Goal: Information Seeking & Learning: Learn about a topic

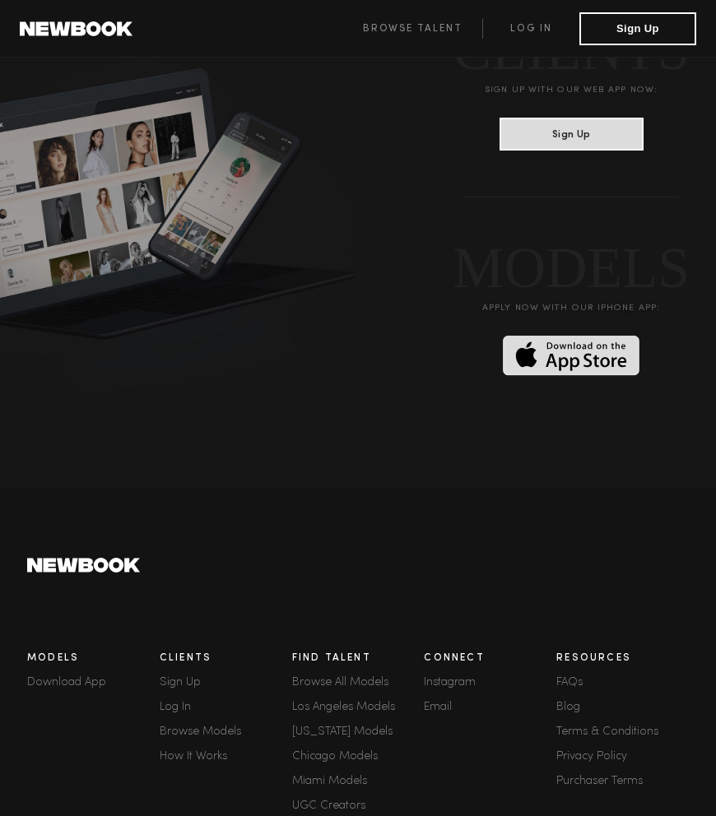
scroll to position [4095, 0]
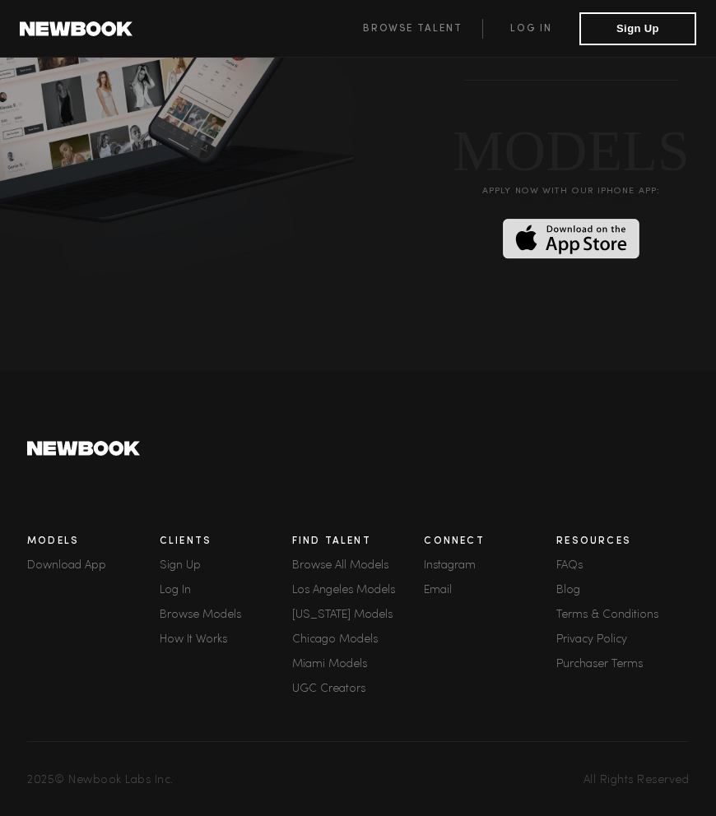
click at [185, 644] on link "How It Works" at bounding box center [226, 640] width 132 height 12
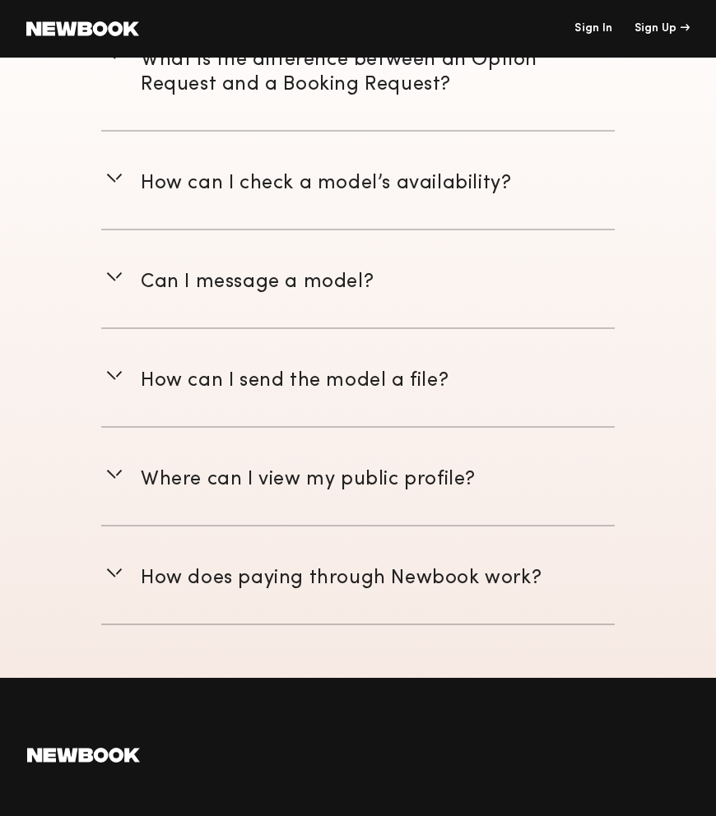
scroll to position [3924, 0]
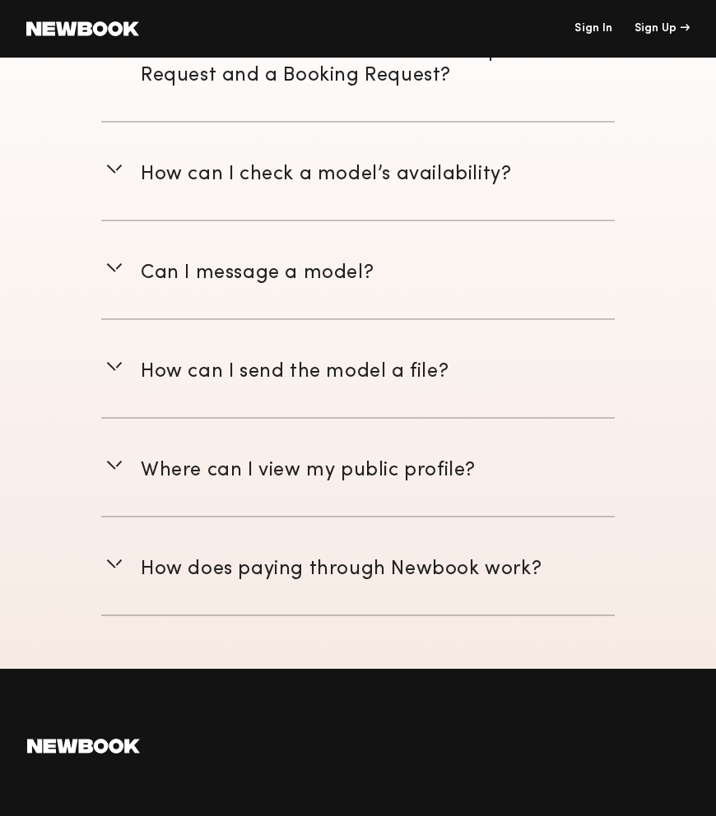
click at [220, 563] on span "How does paying through Newbook work?" at bounding box center [341, 569] width 401 height 18
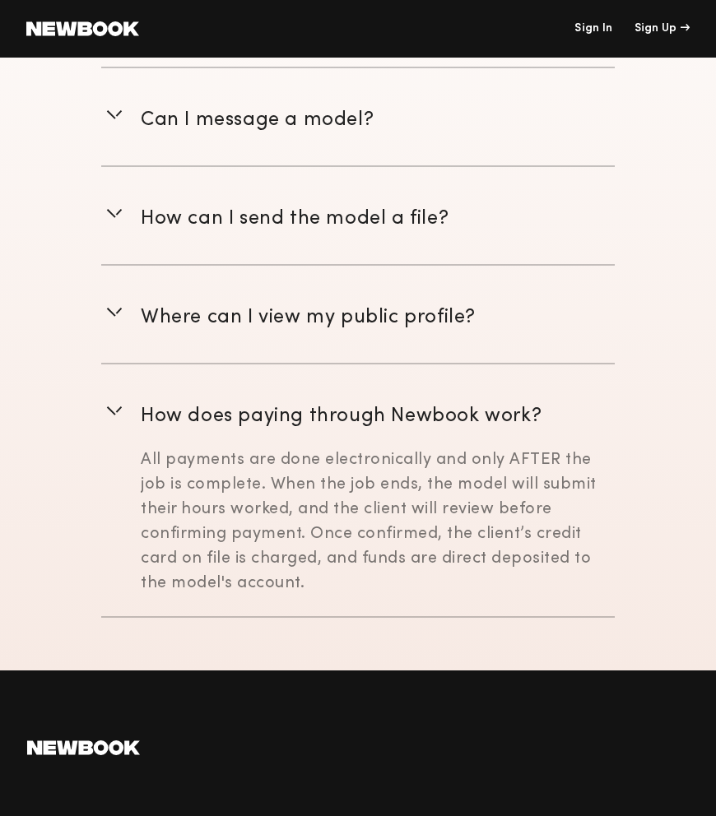
scroll to position [4081, 0]
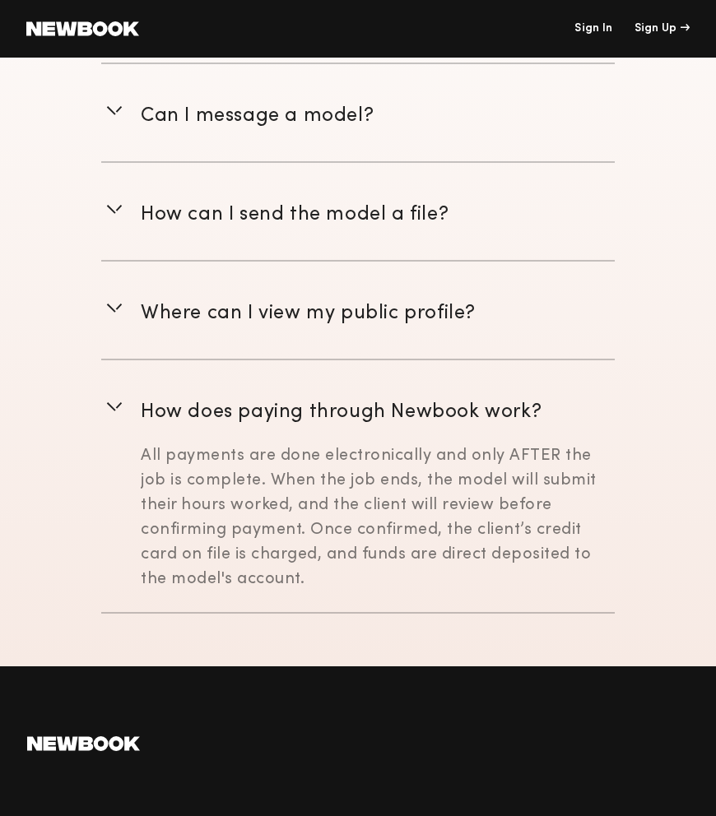
click at [218, 489] on div "All payments are done electronically and only AFTER the job is complete. When t…" at bounding box center [378, 518] width 474 height 148
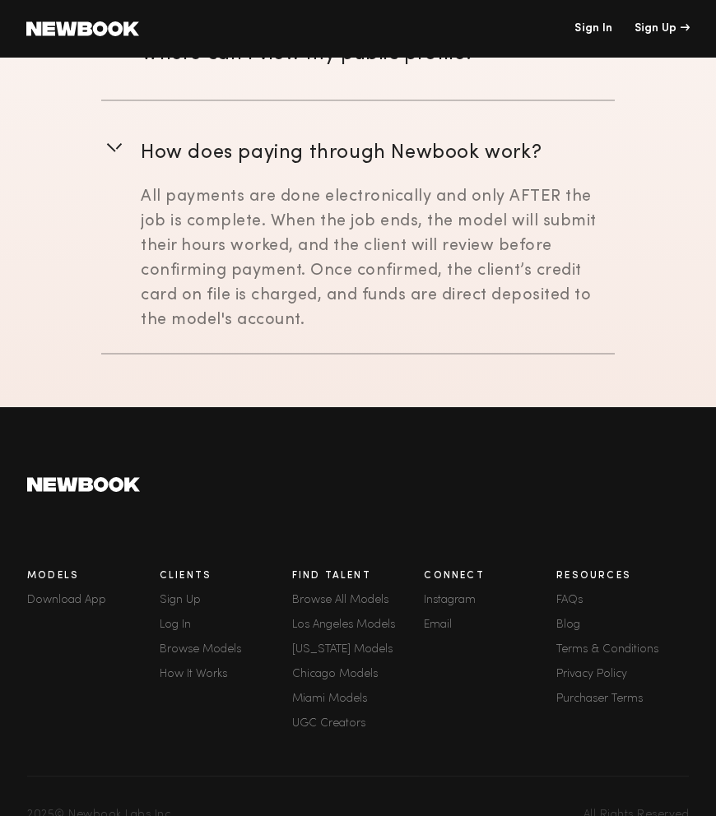
scroll to position [4358, 0]
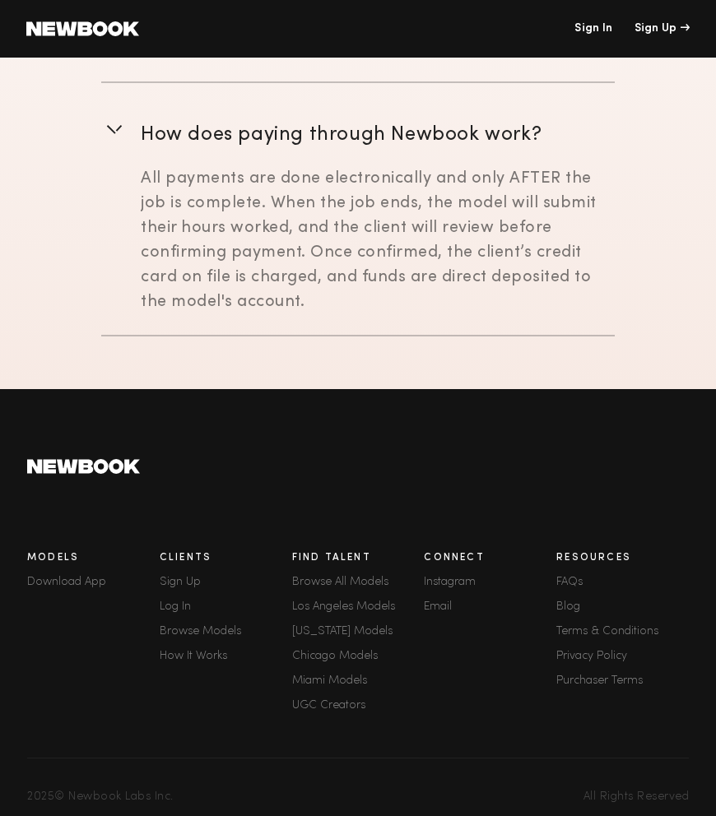
click at [563, 573] on div "Resources FAQs Blog Terms & Conditions Privacy Policy Purchaser Terms" at bounding box center [622, 634] width 132 height 182
click at [563, 577] on link "FAQs" at bounding box center [622, 583] width 132 height 12
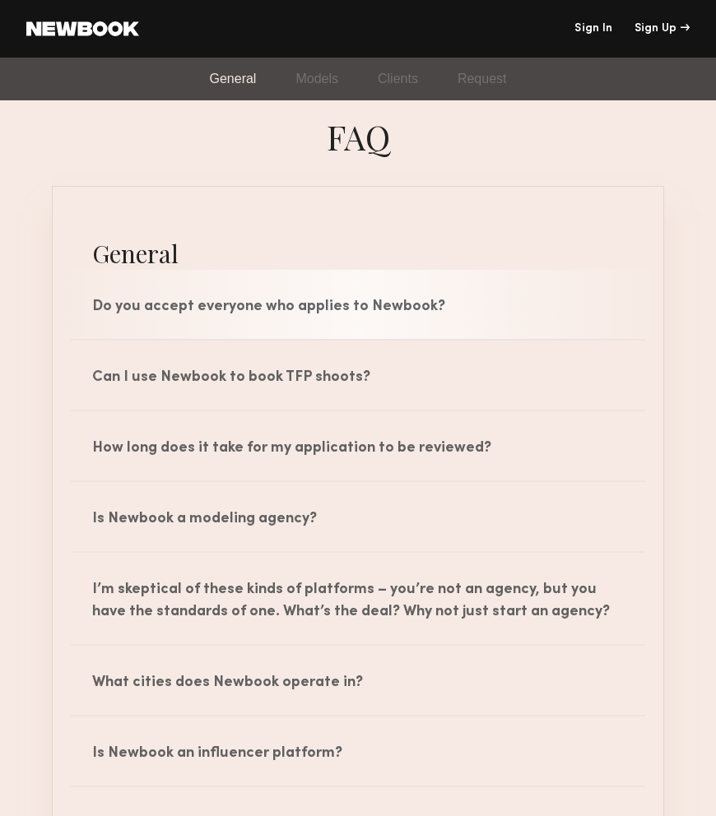
click at [195, 292] on div "Do you accept everyone who applies to Newbook?" at bounding box center [358, 304] width 610 height 69
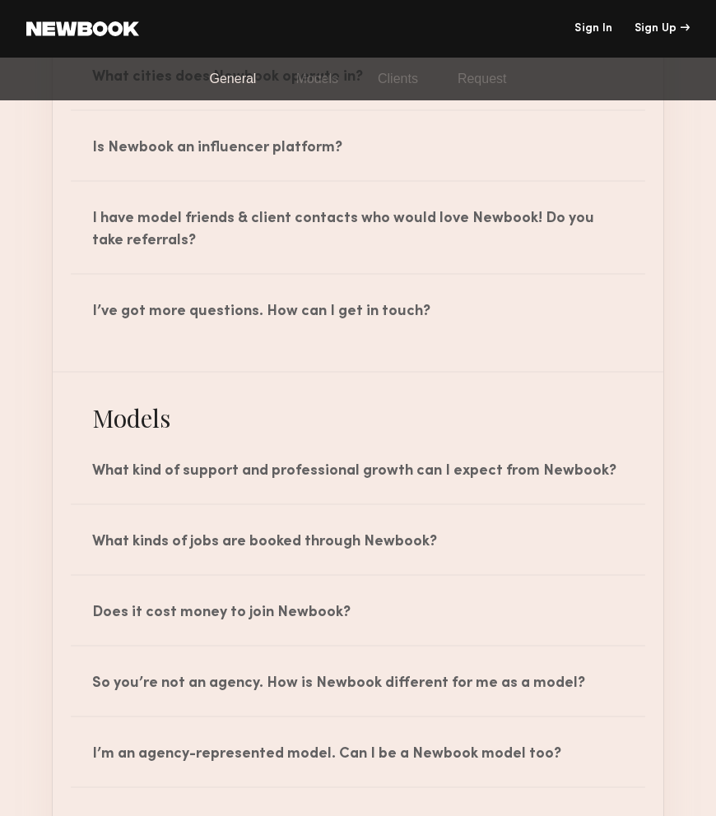
scroll to position [710, 0]
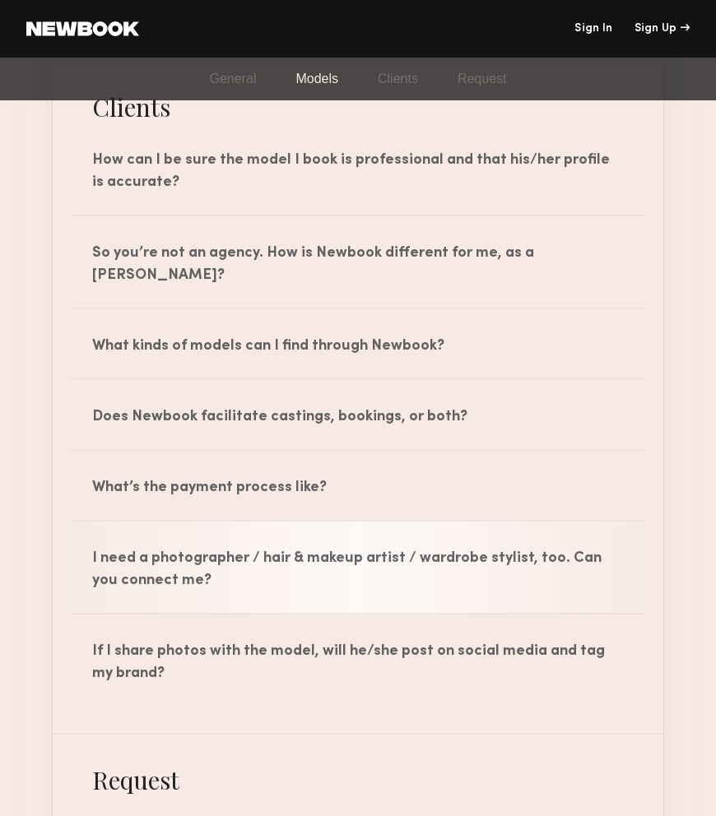
scroll to position [1747, 0]
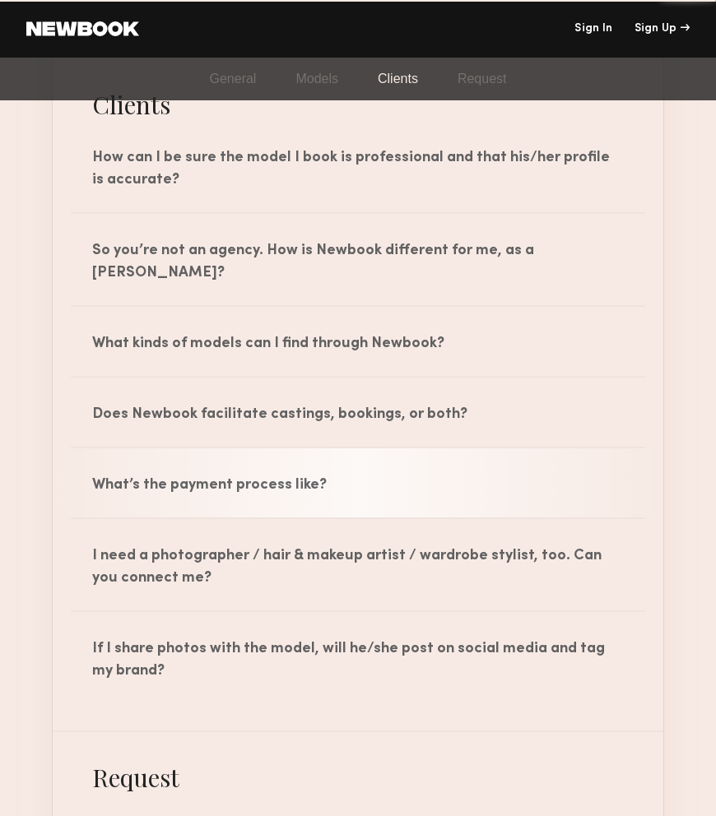
click at [239, 475] on div "What’s the payment process like?" at bounding box center [358, 482] width 610 height 69
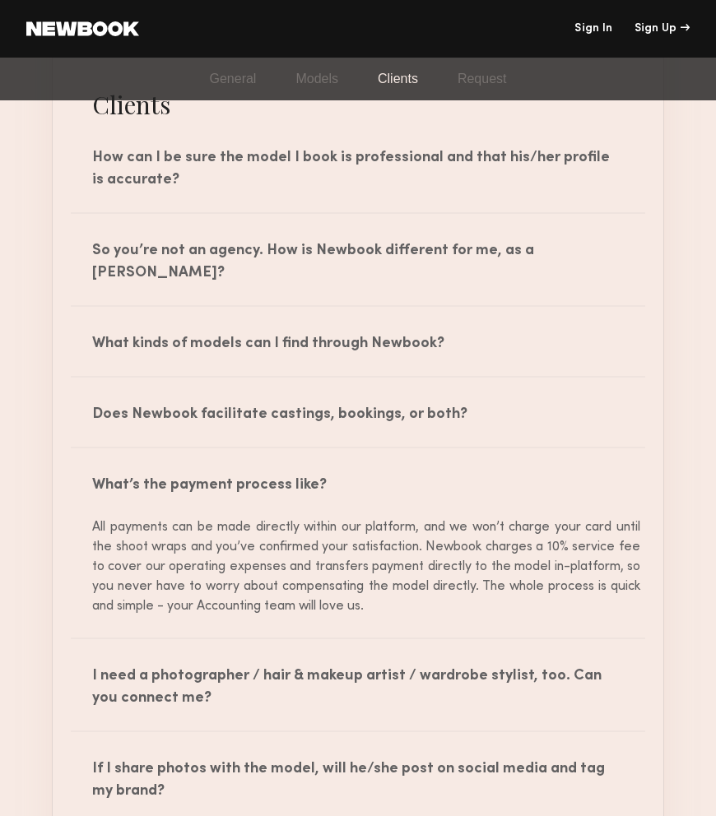
click at [229, 535] on div "All payments can be made directly within our platform, and we won’t charge your…" at bounding box center [358, 566] width 564 height 99
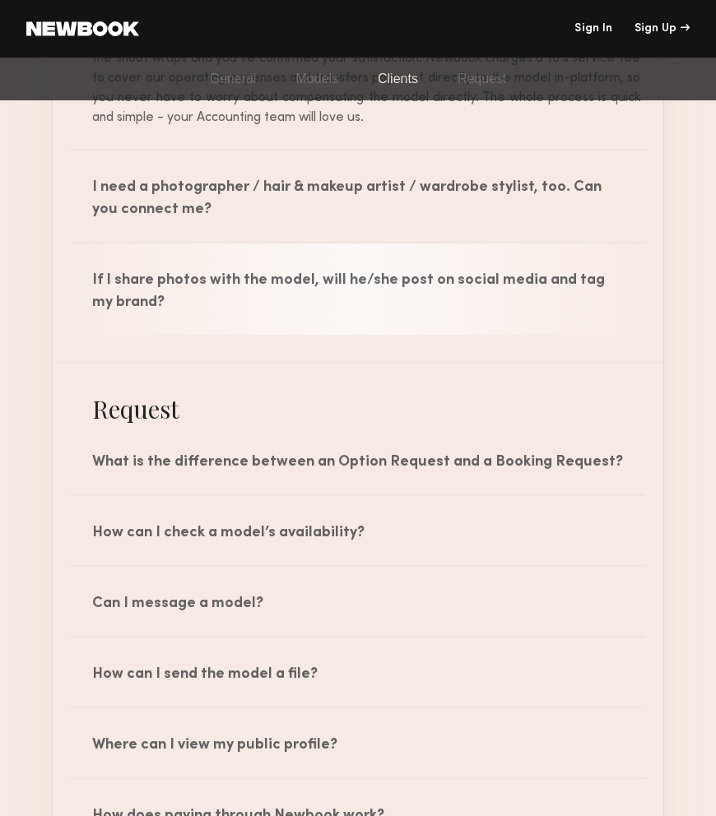
scroll to position [2417, 0]
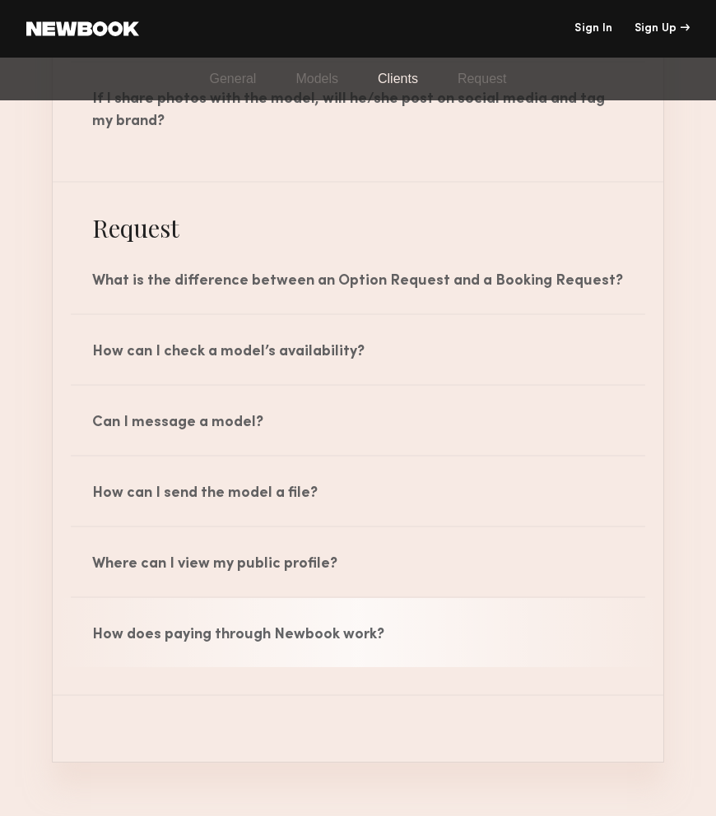
click at [181, 620] on div "How does paying through Newbook work?" at bounding box center [358, 632] width 610 height 69
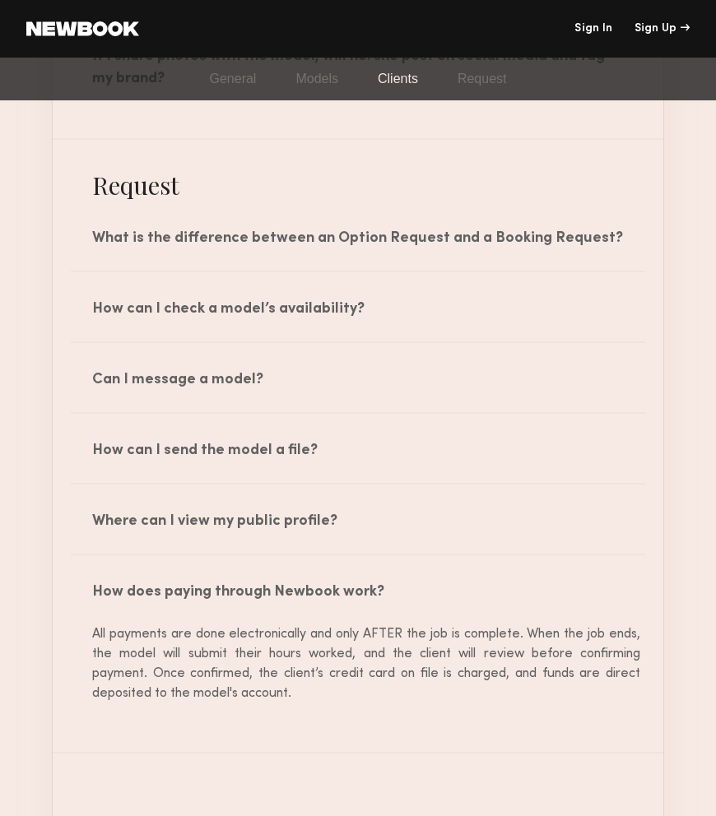
scroll to position [2469, 0]
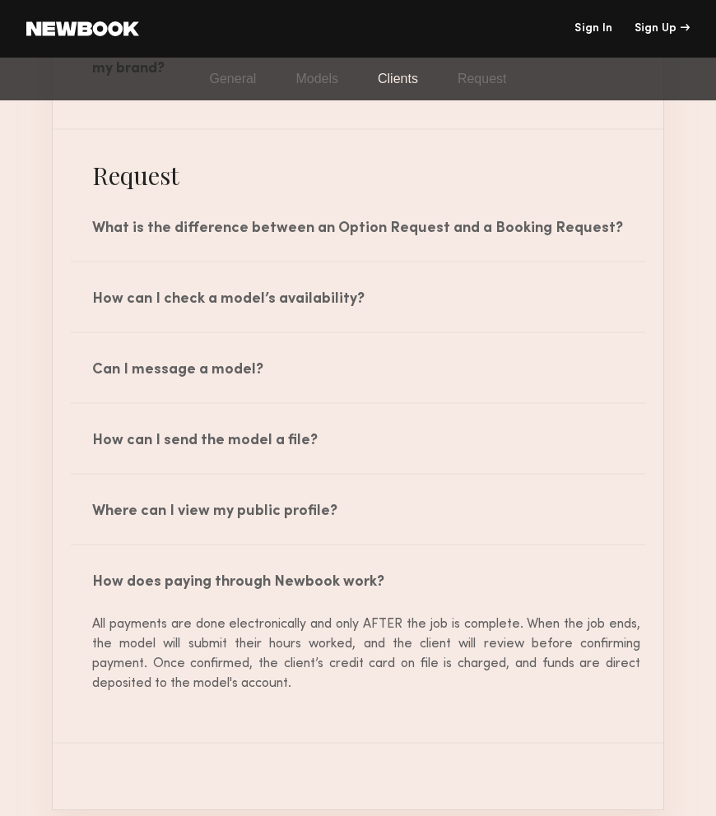
click at [183, 645] on div "All payments are done electronically and only AFTER the job is complete. When t…" at bounding box center [358, 653] width 564 height 79
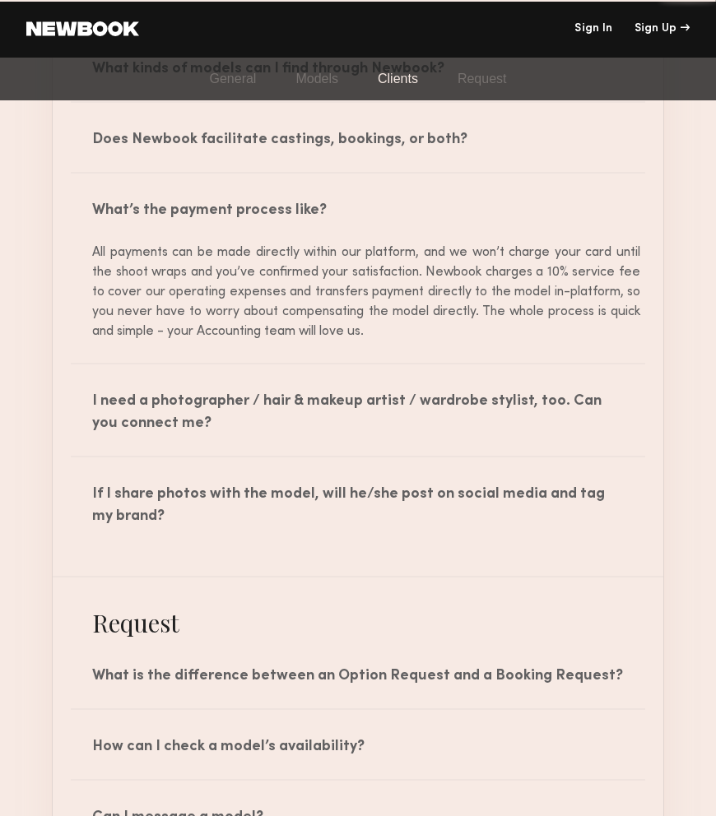
scroll to position [2020, 0]
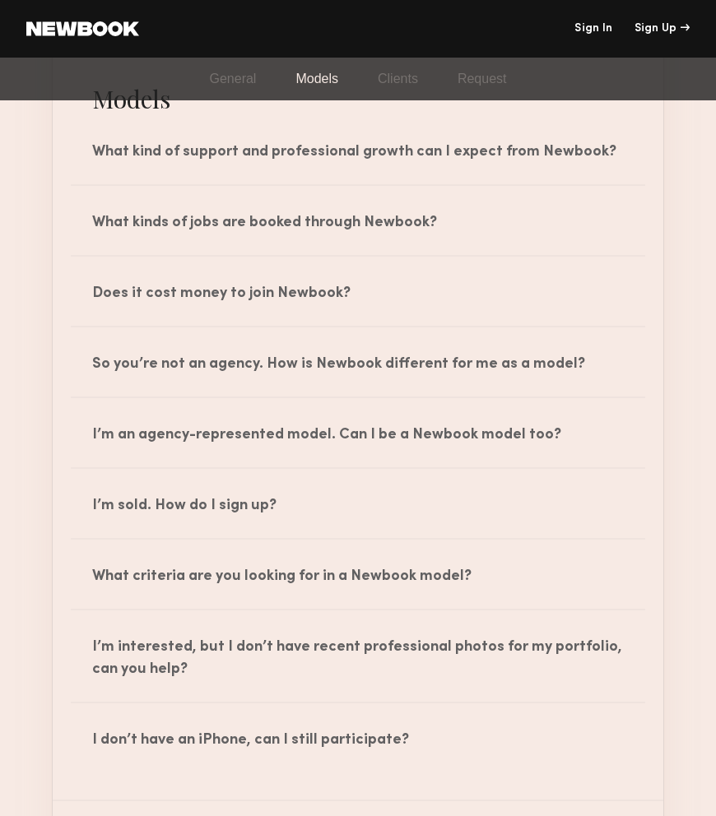
scroll to position [945, 0]
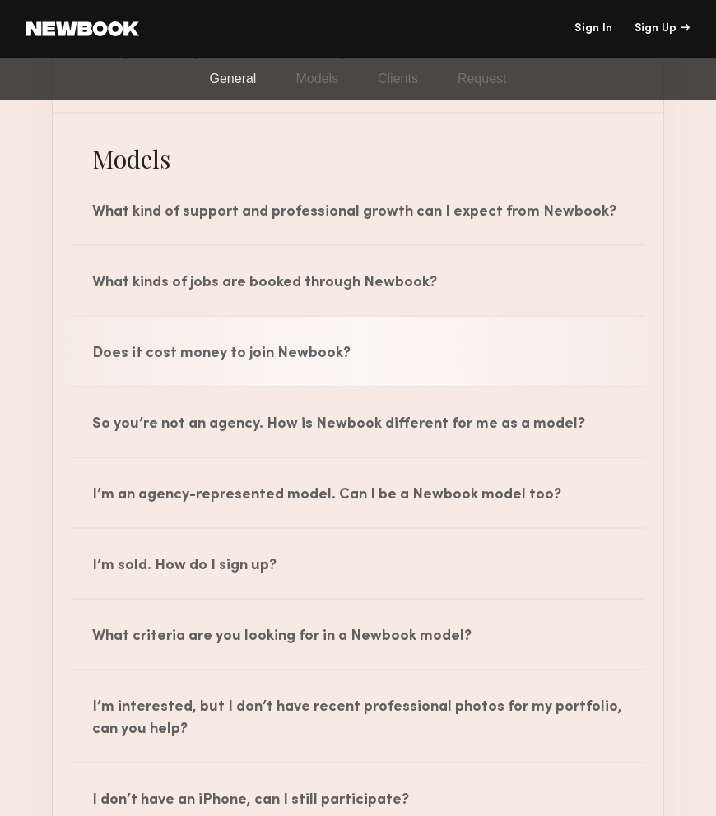
click at [177, 357] on div "Does it cost money to join Newbook?" at bounding box center [358, 351] width 610 height 69
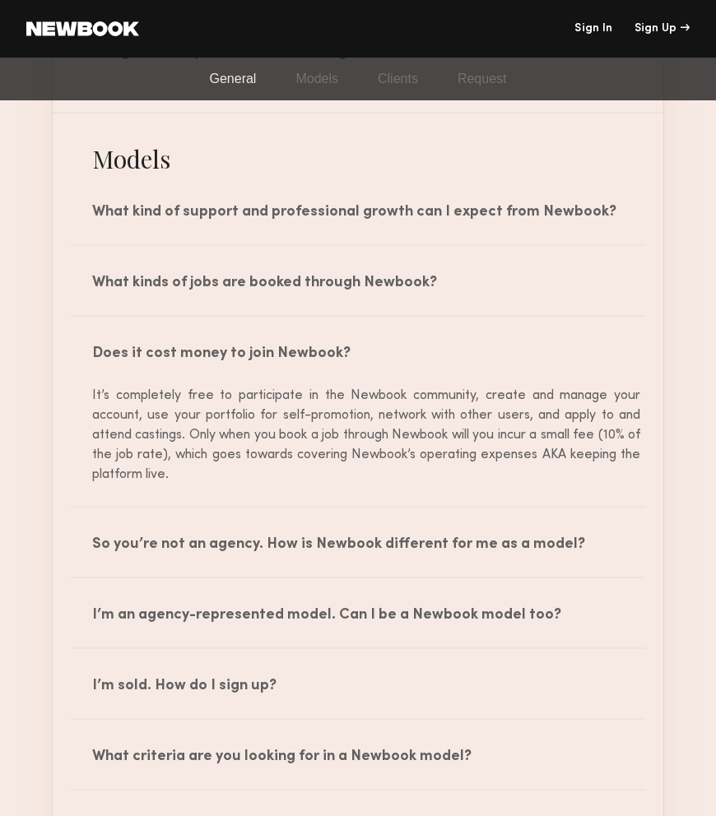
click at [169, 459] on div "It’s completely free to participate in the Newbook community, create and manage…" at bounding box center [358, 435] width 564 height 99
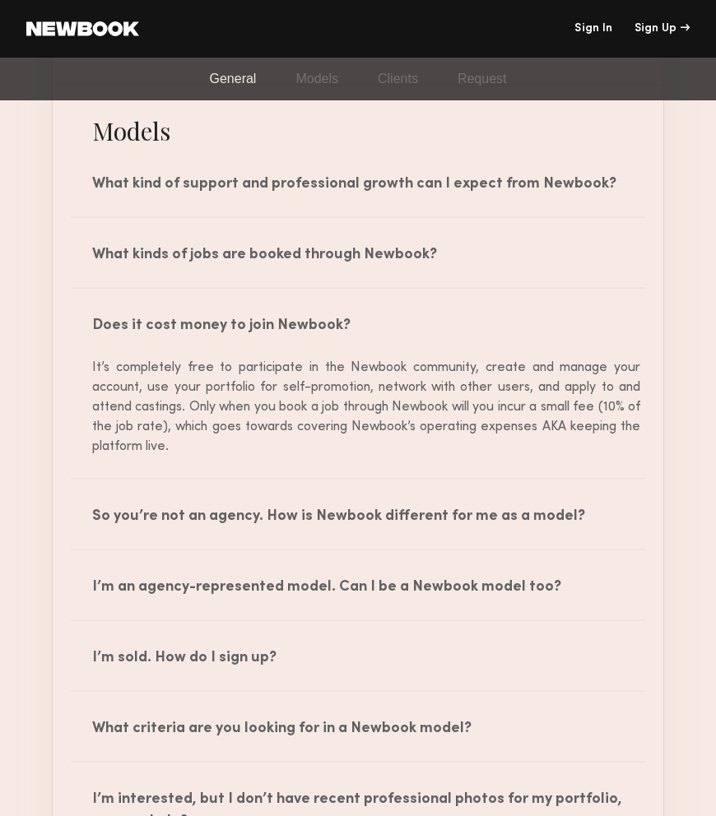
scroll to position [976, 0]
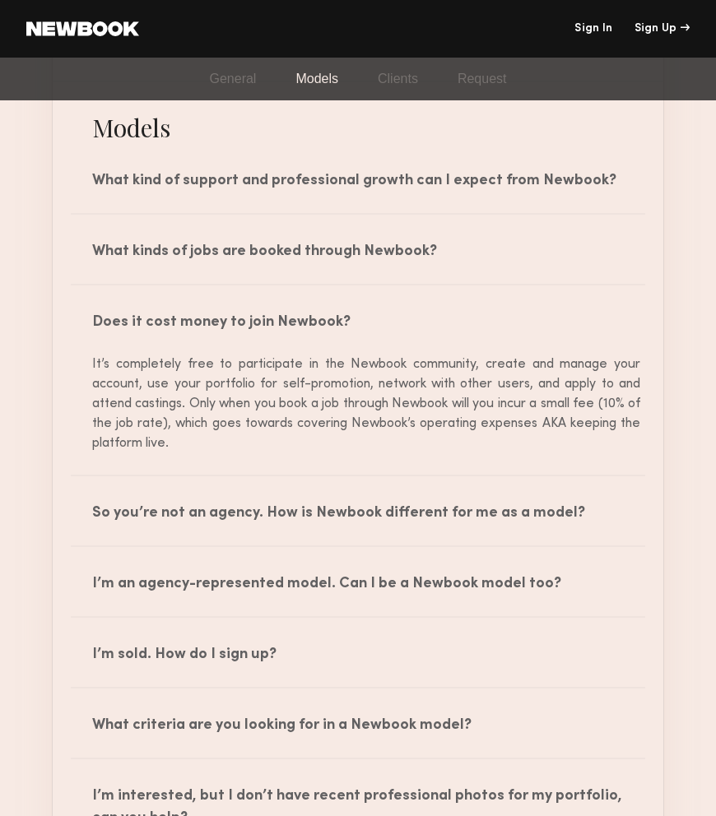
click at [100, 33] on link at bounding box center [82, 28] width 113 height 15
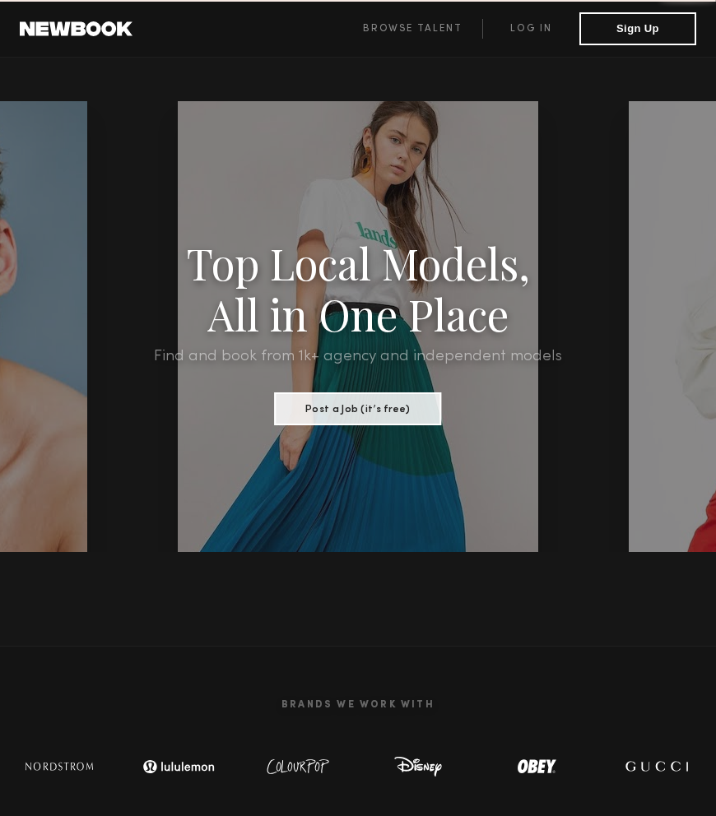
click at [100, 33] on link at bounding box center [76, 28] width 113 height 15
click at [405, 30] on link "Browse Talent" at bounding box center [412, 29] width 140 height 20
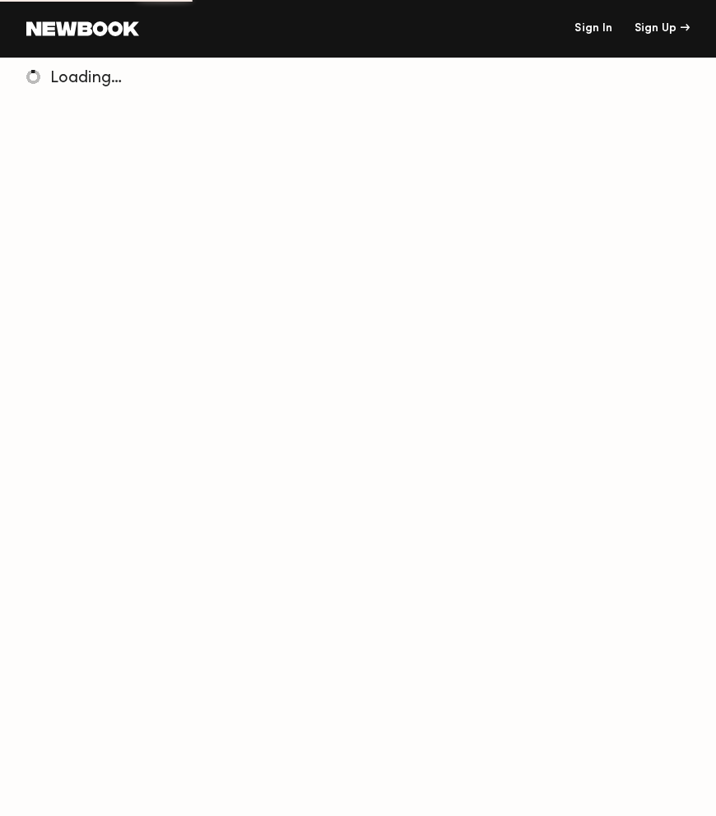
click at [604, 34] on link "Sign In" at bounding box center [593, 29] width 38 height 12
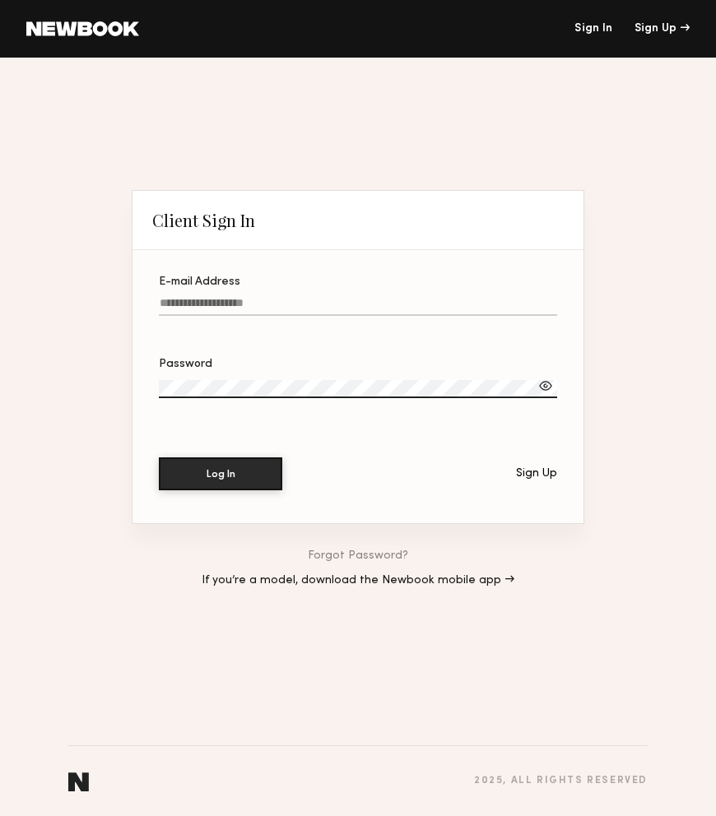
click at [236, 299] on input "E-mail Address" at bounding box center [358, 306] width 398 height 19
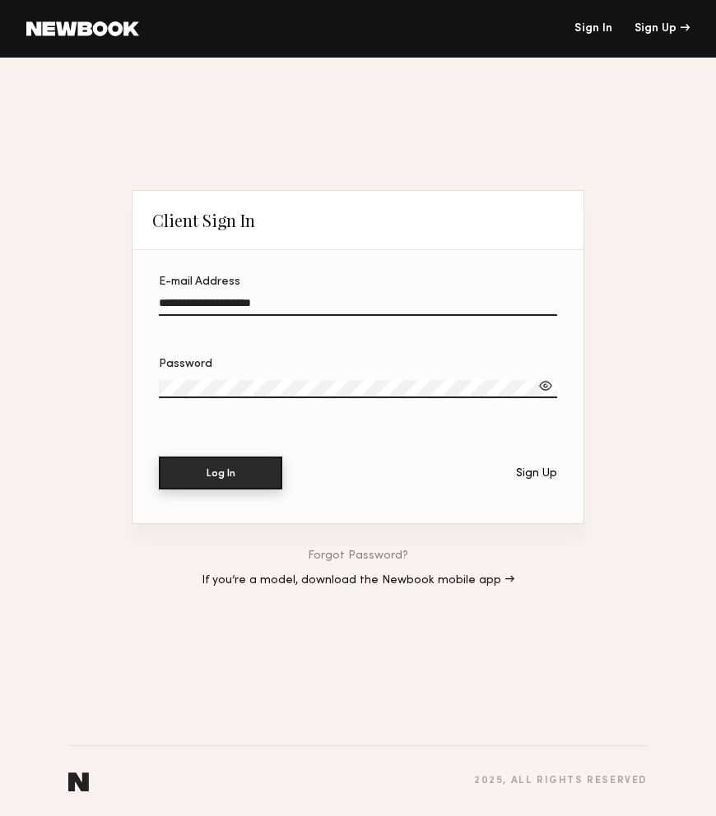
click at [229, 466] on button "Log In" at bounding box center [220, 473] width 123 height 33
drag, startPoint x: 359, startPoint y: 465, endPoint x: 446, endPoint y: 360, distance: 135.5
click at [359, 465] on div "Log In Sign Up" at bounding box center [358, 473] width 398 height 33
click at [660, 815] on nordpass-portal at bounding box center [358, 816] width 716 height 0
click at [294, 306] on input "**********" at bounding box center [358, 306] width 398 height 19
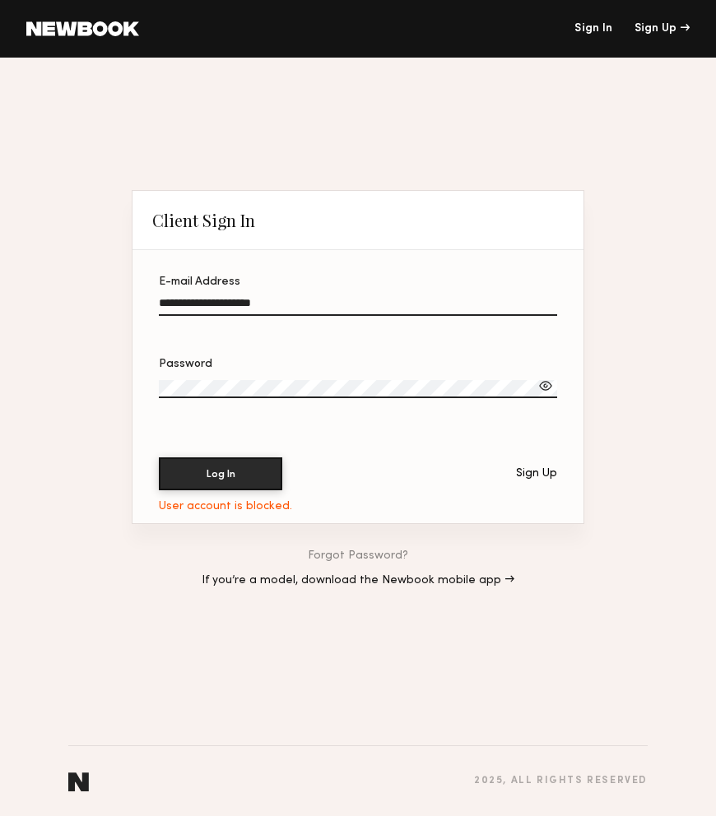
click at [294, 306] on input "**********" at bounding box center [358, 306] width 398 height 19
type input "**********"
click at [261, 482] on button "Log In" at bounding box center [220, 473] width 123 height 33
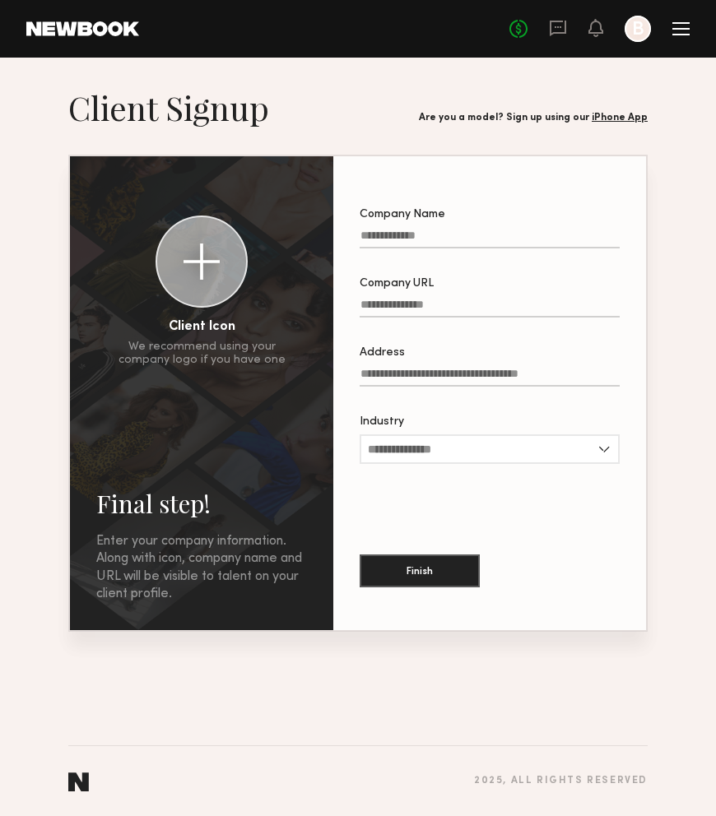
click at [661, 815] on nordpass-portal at bounding box center [358, 816] width 716 height 0
click at [370, 107] on header "Final step! Enter your company information. Along with icon, company name and U…" at bounding box center [357, 107] width 579 height 41
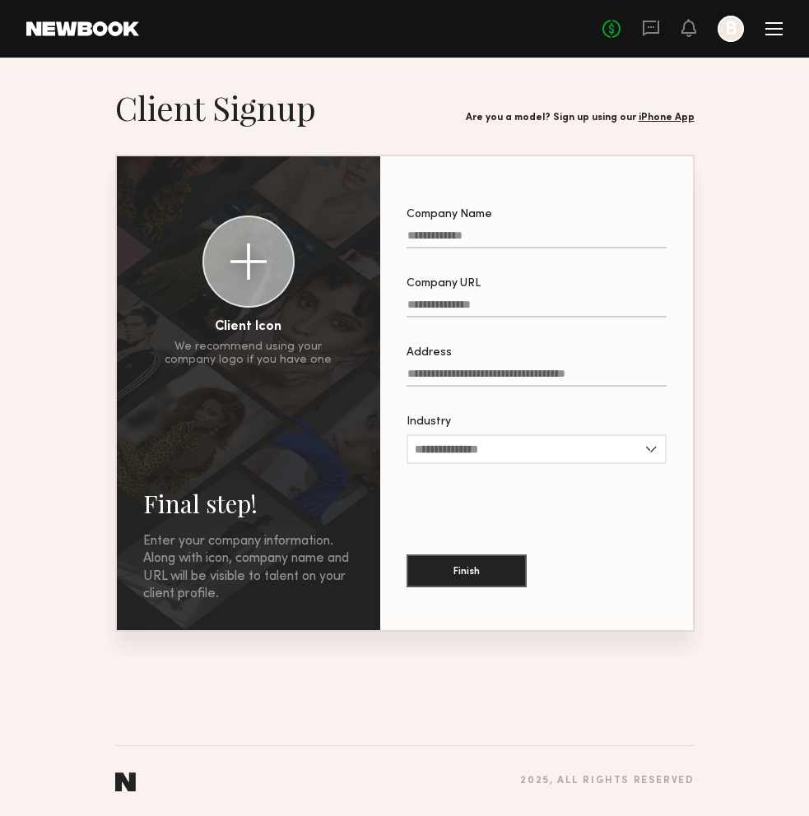
drag, startPoint x: 558, startPoint y: 88, endPoint x: 466, endPoint y: 42, distance: 103.0
click at [558, 88] on header "Final step! Enter your company information. Along with icon, company name and U…" at bounding box center [404, 107] width 579 height 41
click at [715, 26] on div at bounding box center [773, 28] width 17 height 13
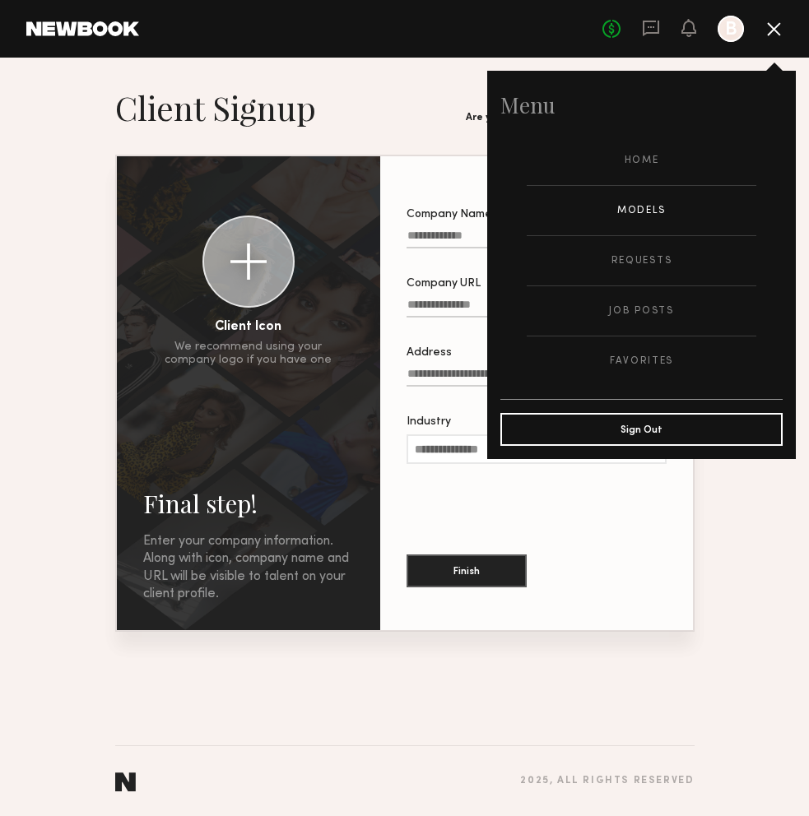
click at [638, 209] on link "Models" at bounding box center [640, 210] width 229 height 49
click at [656, 206] on link "Models" at bounding box center [640, 210] width 229 height 49
drag, startPoint x: 288, startPoint y: 108, endPoint x: 280, endPoint y: 106, distance: 8.4
click at [285, 107] on h1 "Client Signup" at bounding box center [215, 107] width 201 height 41
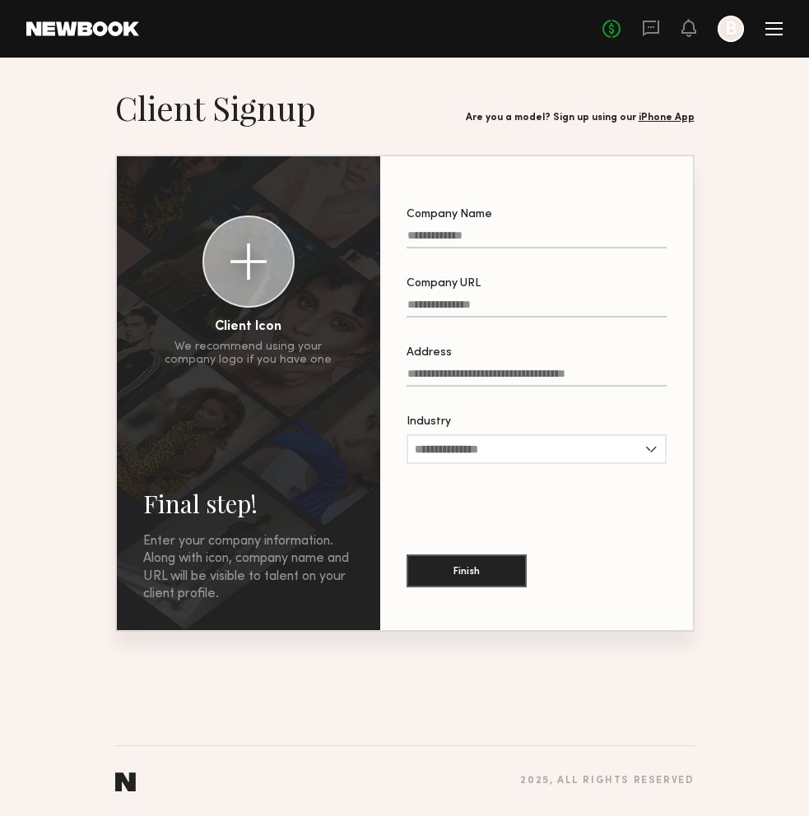
click at [97, 42] on header "Home Models Requests Job Posts Favorites Sign Out No fees up to $5,000 B" at bounding box center [404, 29] width 809 height 58
click at [84, 23] on link at bounding box center [82, 28] width 113 height 15
click at [95, 29] on link at bounding box center [82, 28] width 113 height 15
click at [726, 25] on div at bounding box center [730, 29] width 26 height 26
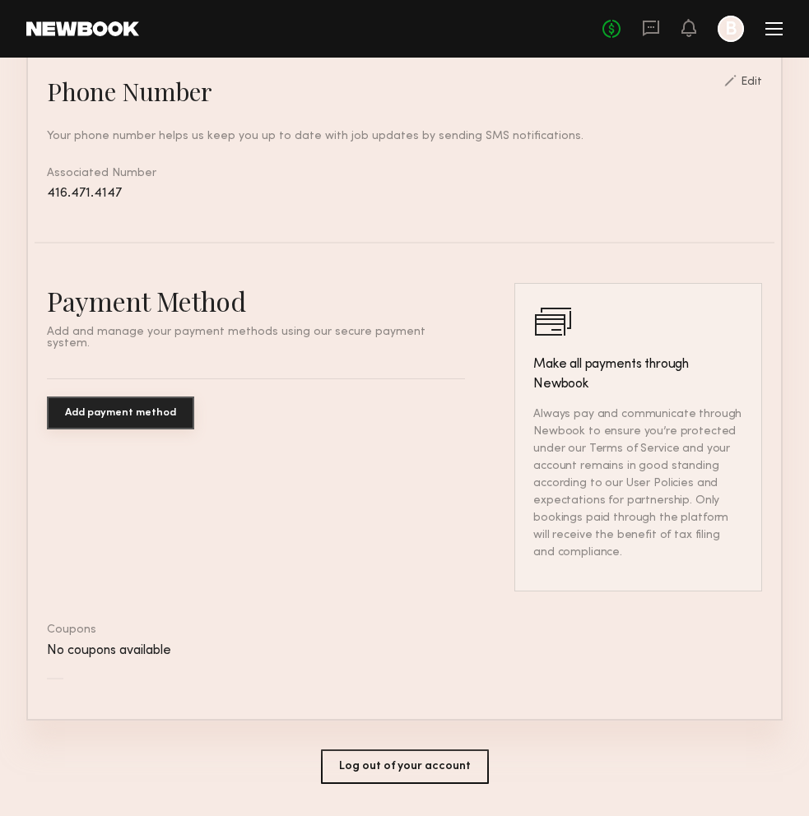
scroll to position [812, 0]
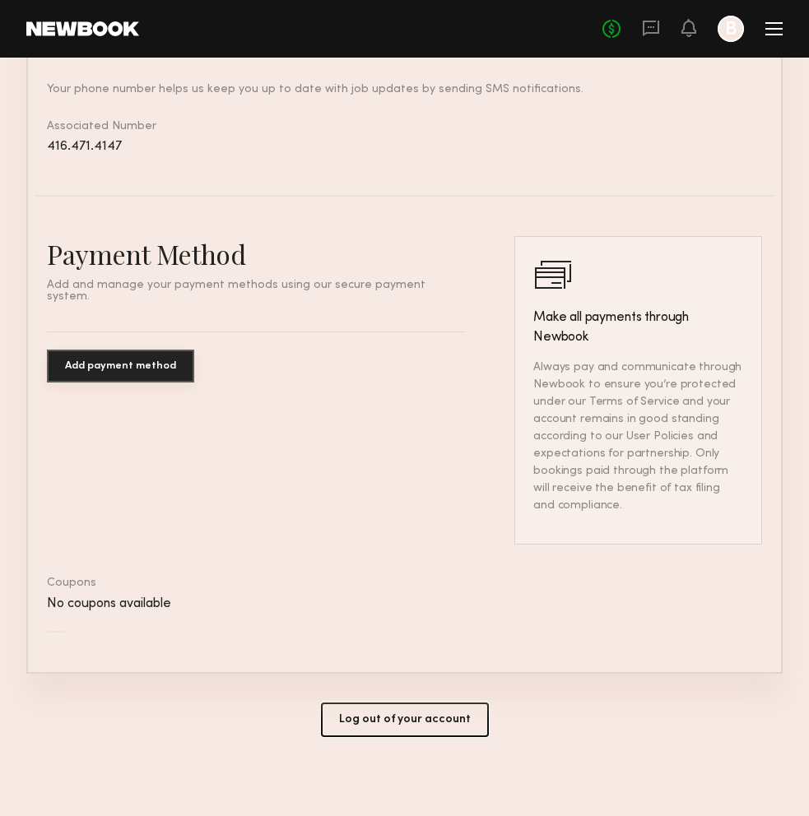
click at [427, 712] on button "Log out of your account" at bounding box center [405, 719] width 168 height 35
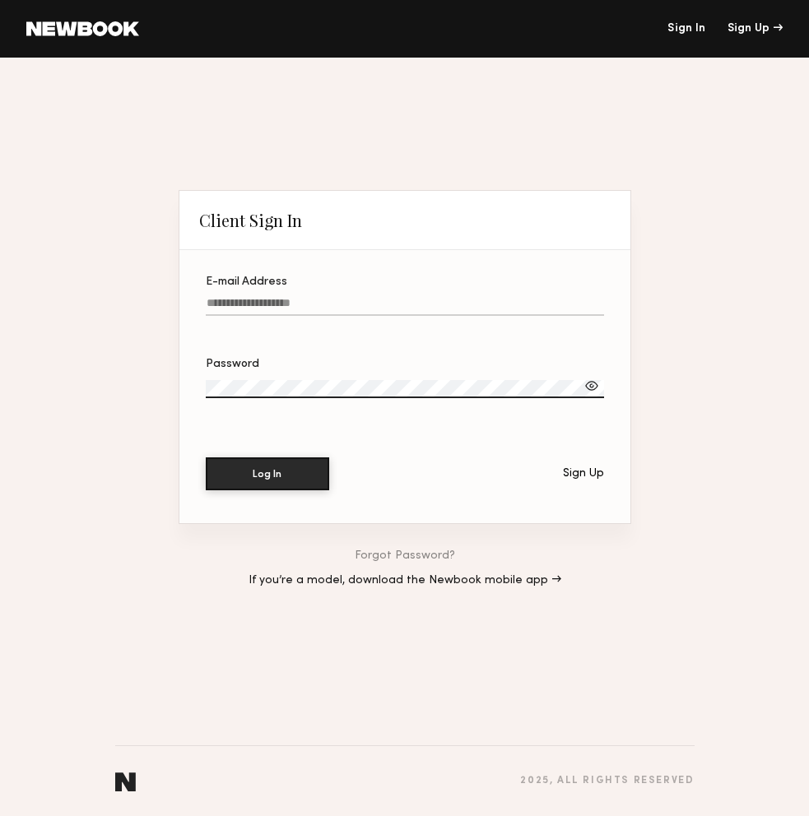
click at [92, 25] on link at bounding box center [82, 28] width 113 height 15
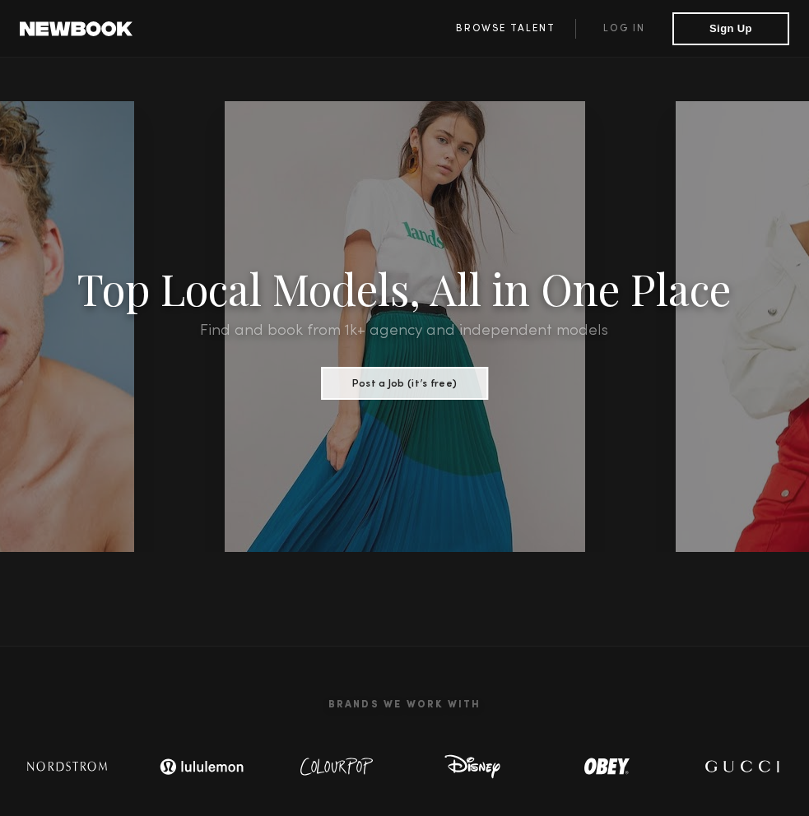
click at [490, 21] on link "Browse Talent" at bounding box center [505, 29] width 140 height 20
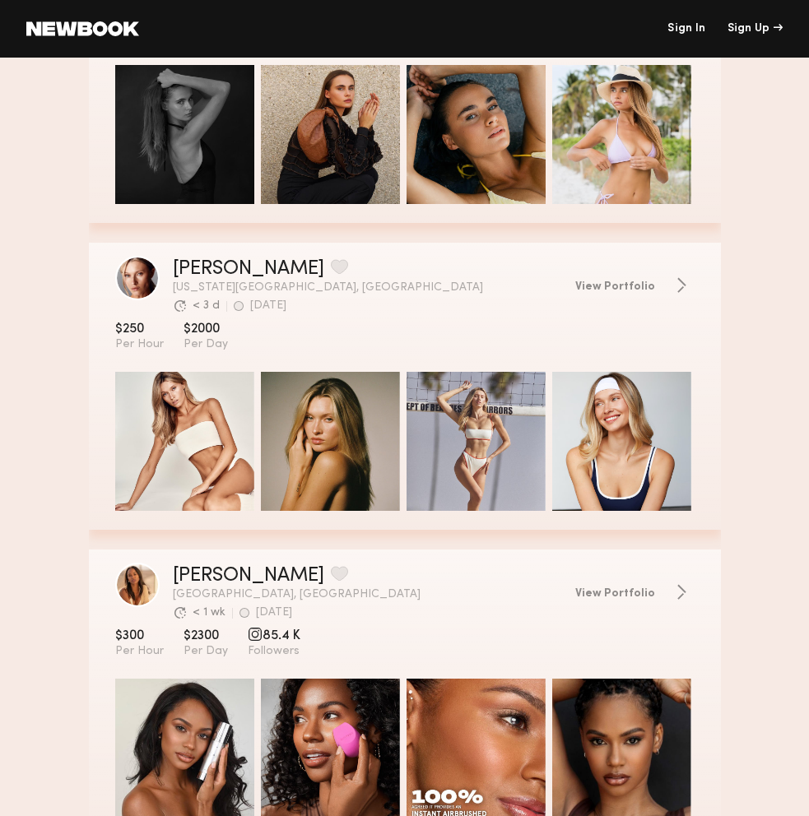
scroll to position [437, 0]
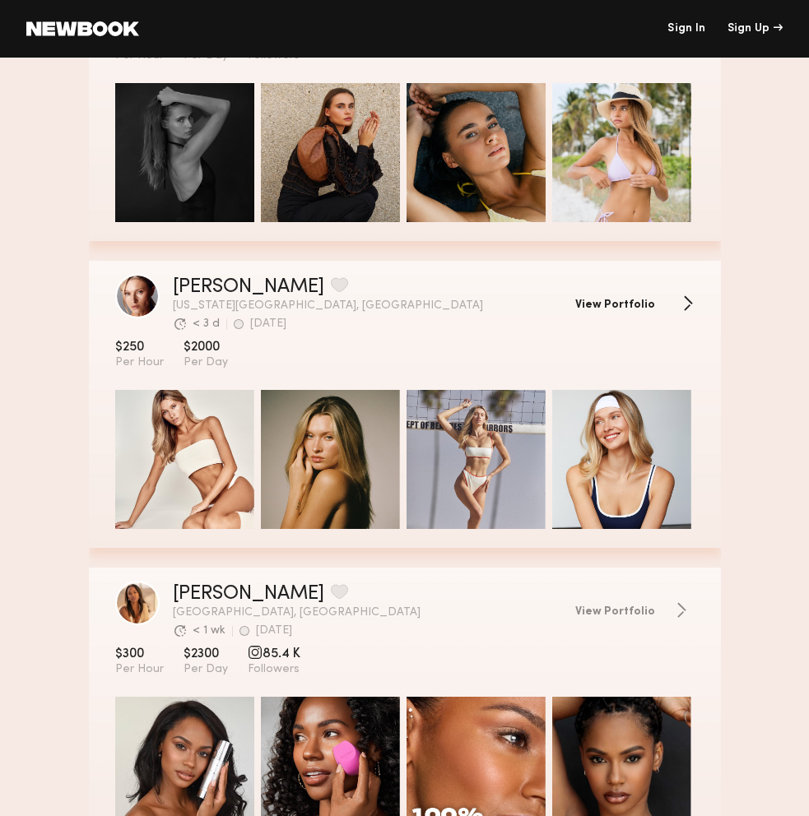
click at [622, 299] on span "View Portfolio" at bounding box center [615, 305] width 80 height 12
click at [248, 656] on div "grid" at bounding box center [255, 652] width 15 height 15
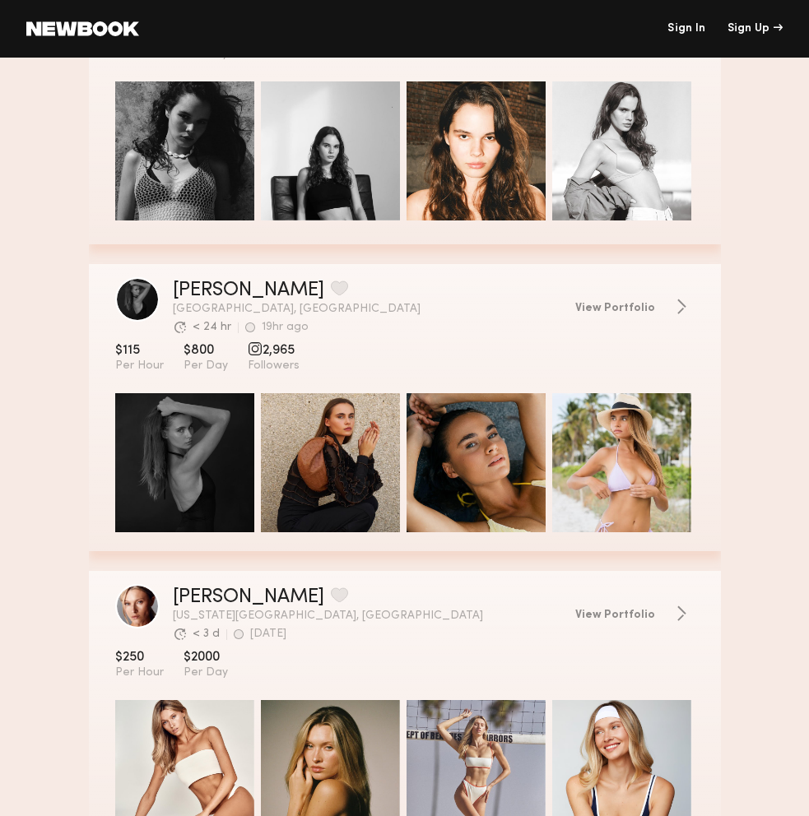
scroll to position [0, 0]
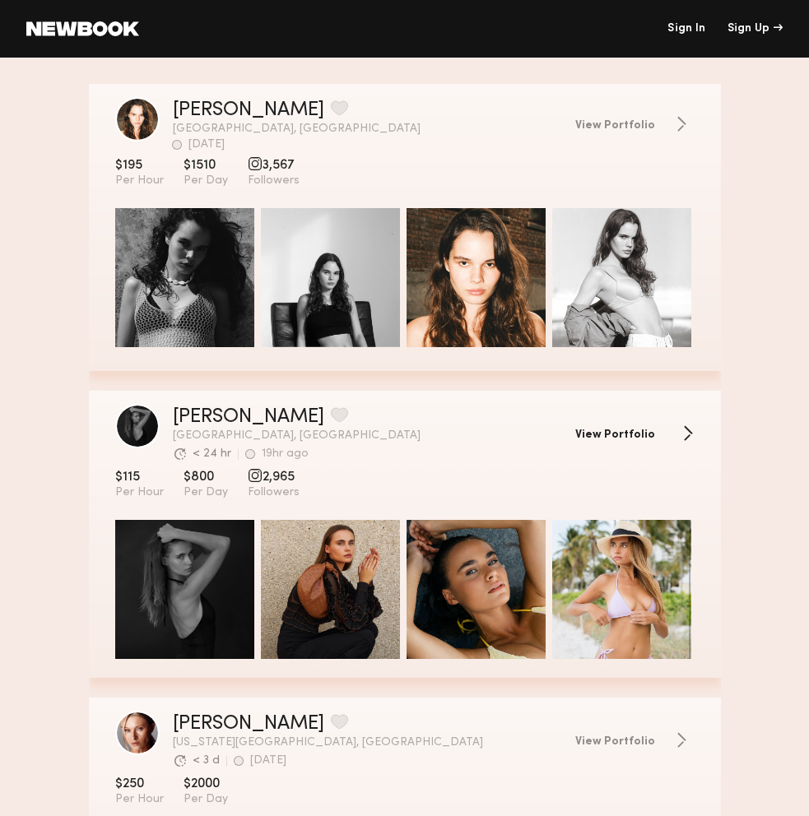
click at [608, 429] on span "View Portfolio" at bounding box center [615, 435] width 80 height 12
